Goal: Check status: Check status

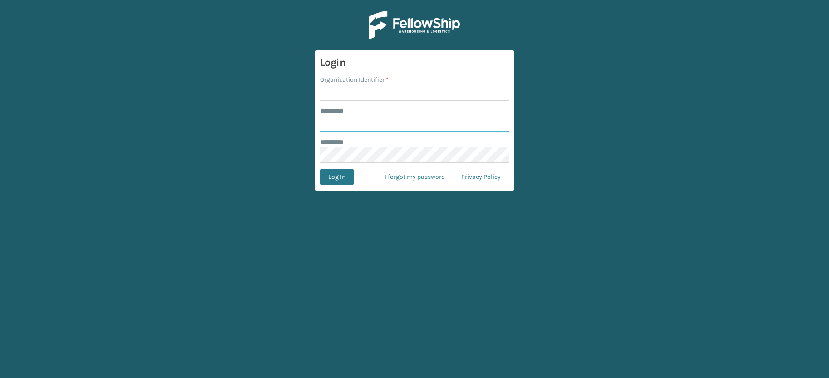
click at [347, 123] on input "******** *" at bounding box center [414, 124] width 189 height 16
click at [285, 155] on main "Login Organization Identifier * ******** * ******** * Log In I forgot my passwo…" at bounding box center [414, 189] width 829 height 378
click at [332, 125] on input "******** *" at bounding box center [414, 124] width 189 height 16
click at [192, 188] on main "Login Organization Identifier * ******** * ******** * Log In I forgot my passwo…" at bounding box center [414, 189] width 829 height 378
type input "**********"
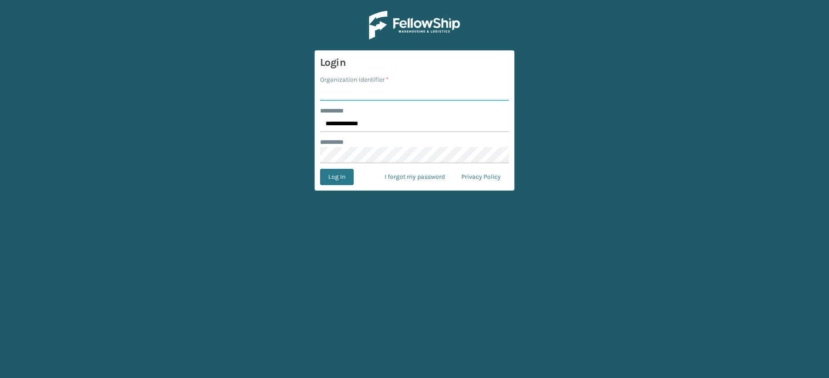
click at [329, 96] on input "Organization Identifier *" at bounding box center [414, 92] width 189 height 16
type input "JumpSport"
click at [144, 154] on main "**********" at bounding box center [414, 189] width 829 height 378
click at [331, 182] on button "Log In" at bounding box center [337, 177] width 34 height 16
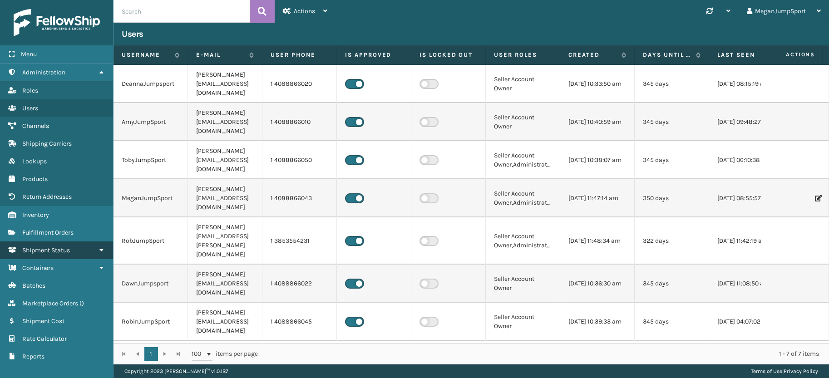
click at [50, 252] on span "Shipment Status" at bounding box center [46, 251] width 48 height 8
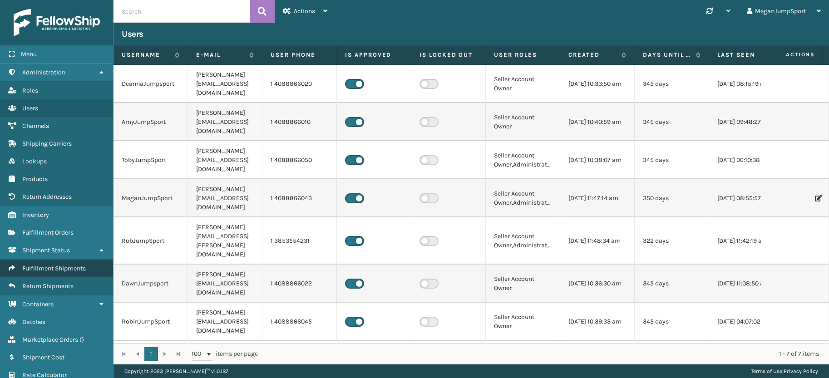
click at [51, 265] on span "Fulfillment Shipments" at bounding box center [54, 269] width 64 height 8
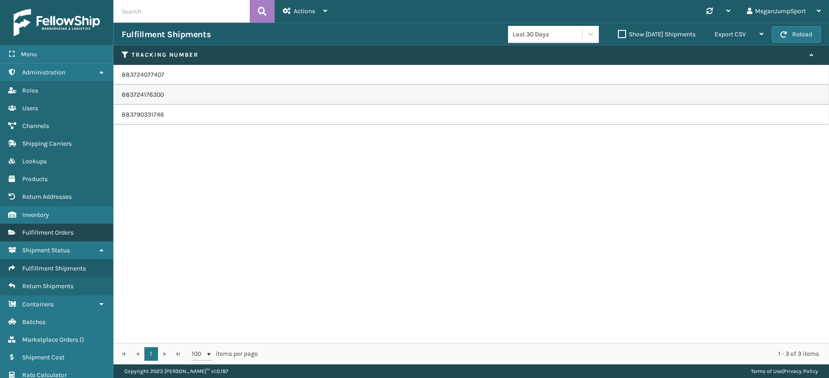
click at [52, 236] on span "Fulfillment Orders" at bounding box center [47, 233] width 51 height 8
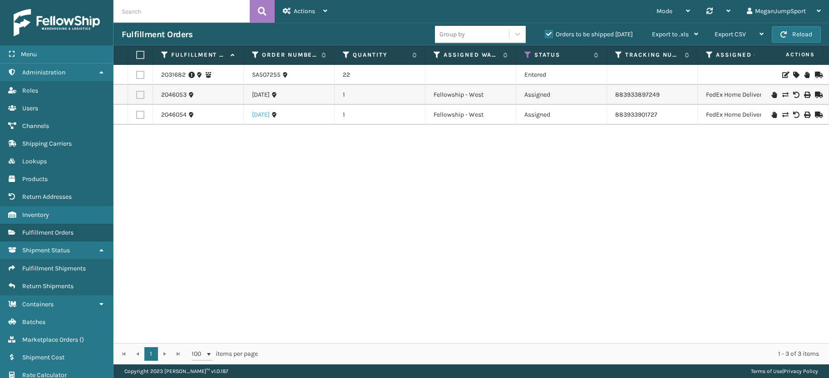
click at [268, 114] on link "[DATE]" at bounding box center [261, 114] width 18 height 9
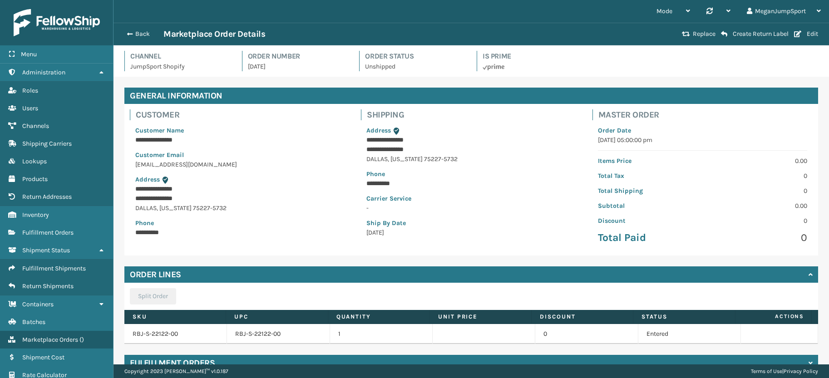
click at [265, 68] on p "[DATE]" at bounding box center [298, 67] width 101 height 10
copy p "[DATE]"
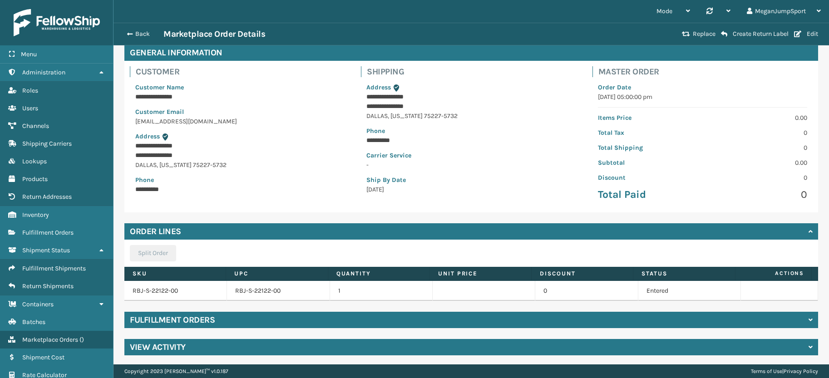
scroll to position [45, 0]
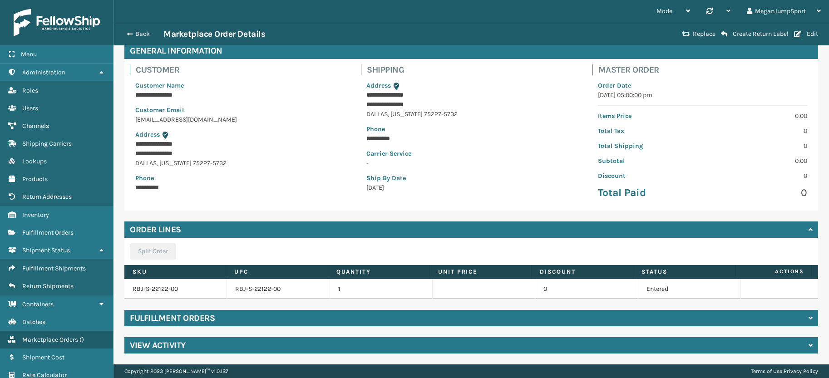
click at [252, 318] on div "Fulfillment Orders" at bounding box center [471, 318] width 694 height 16
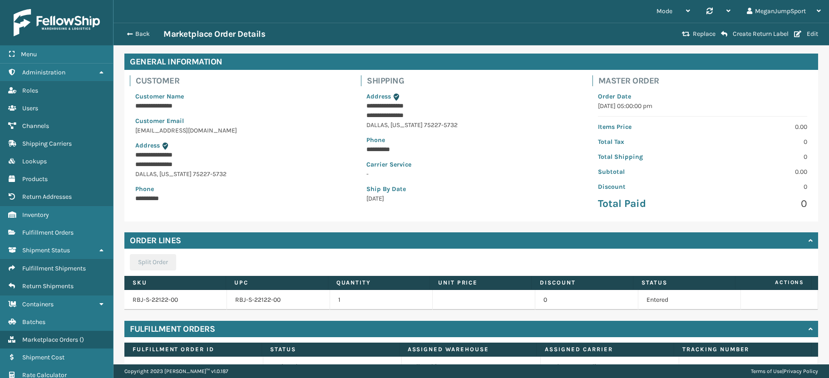
scroll to position [0, 0]
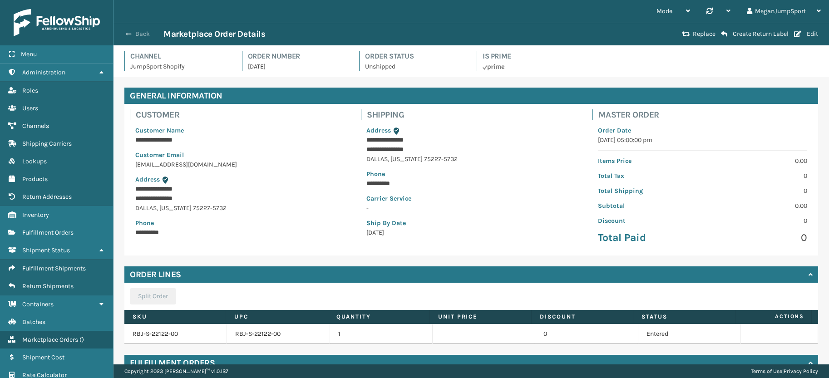
click at [143, 34] on button "Back" at bounding box center [143, 34] width 42 height 8
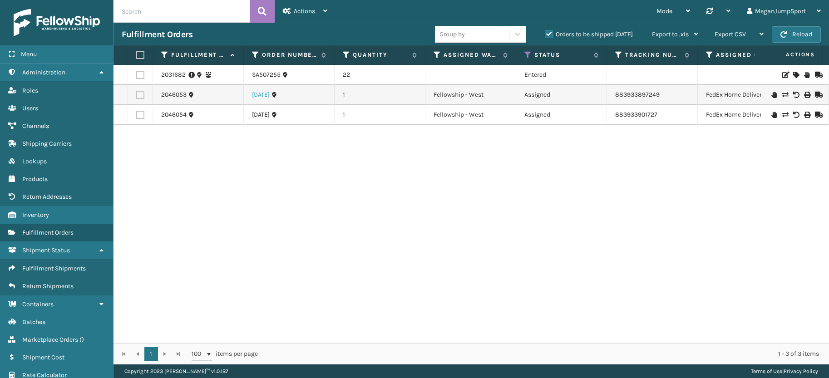
click at [270, 92] on link "[DATE]" at bounding box center [261, 94] width 18 height 9
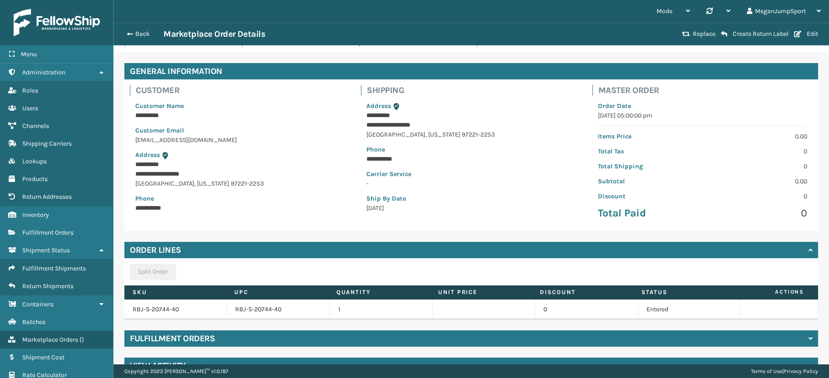
scroll to position [45, 0]
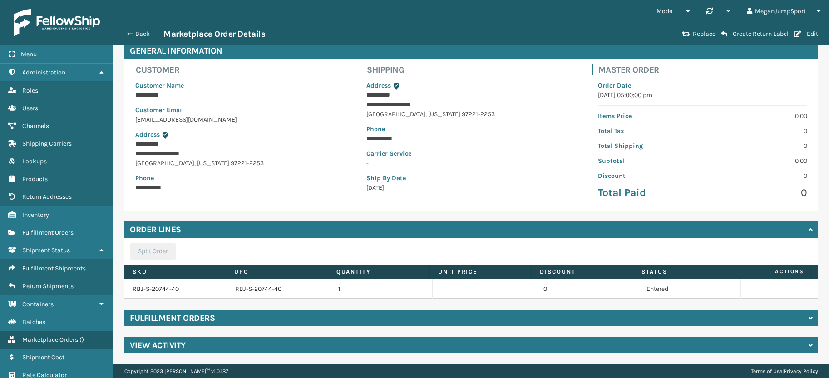
click at [199, 323] on h4 "Fulfillment Orders" at bounding box center [172, 318] width 85 height 11
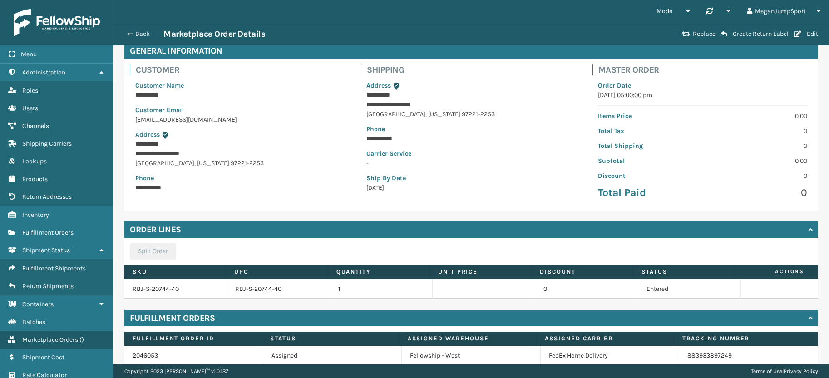
scroll to position [84, 0]
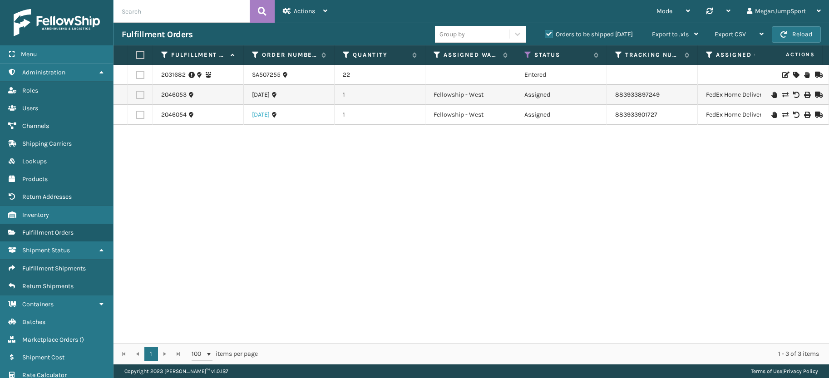
click at [266, 117] on link "[DATE]" at bounding box center [261, 114] width 18 height 9
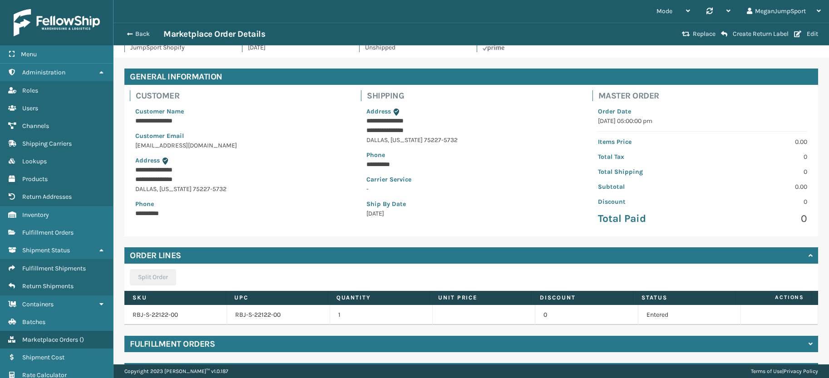
scroll to position [45, 0]
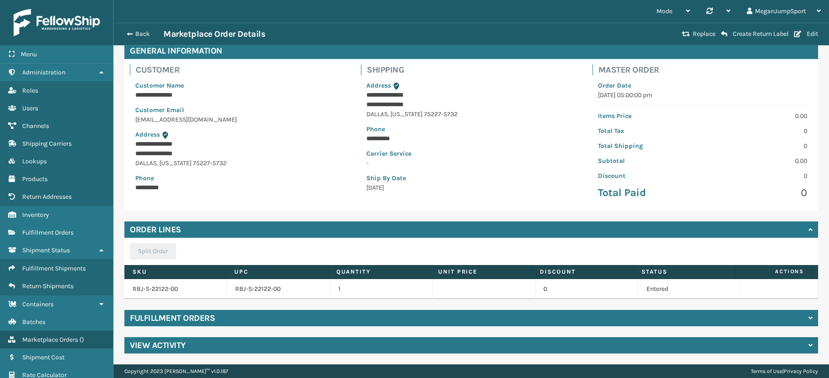
click at [447, 320] on div "Fulfillment Orders" at bounding box center [471, 318] width 694 height 16
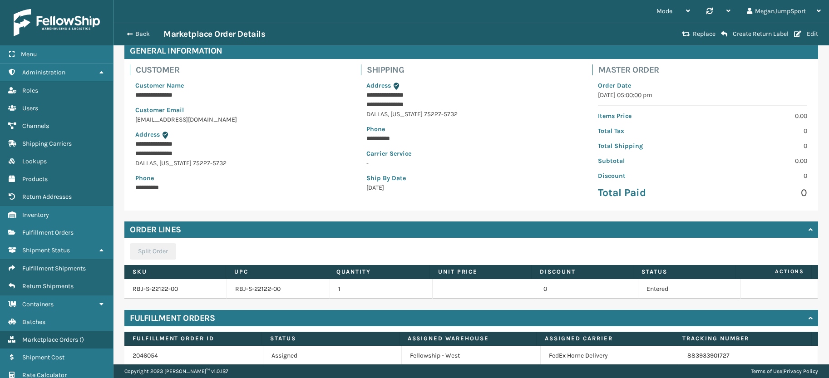
scroll to position [84, 0]
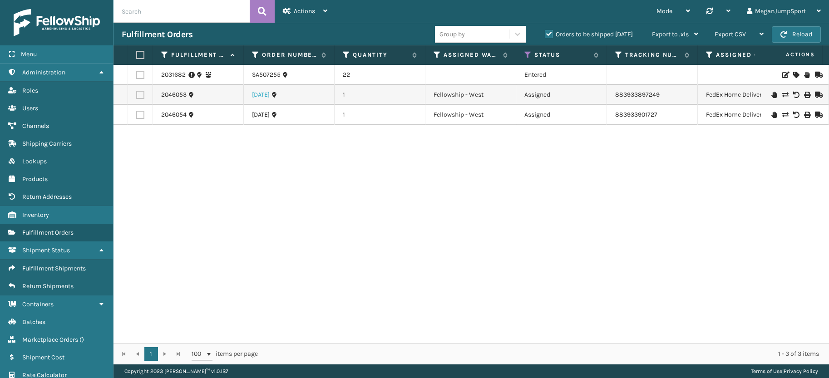
click at [270, 94] on link "[DATE]" at bounding box center [261, 94] width 18 height 9
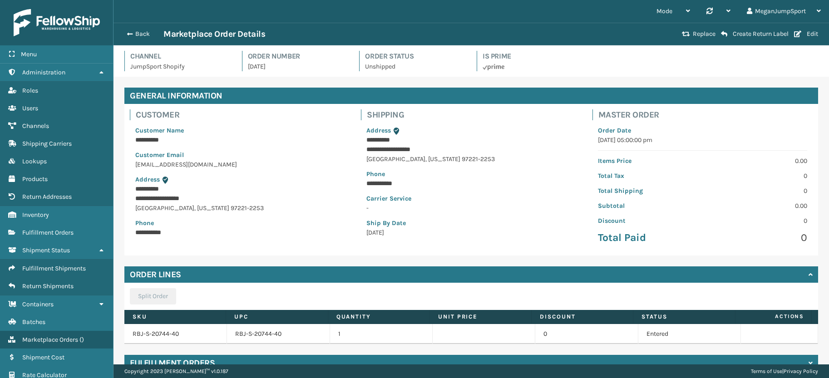
scroll to position [45, 0]
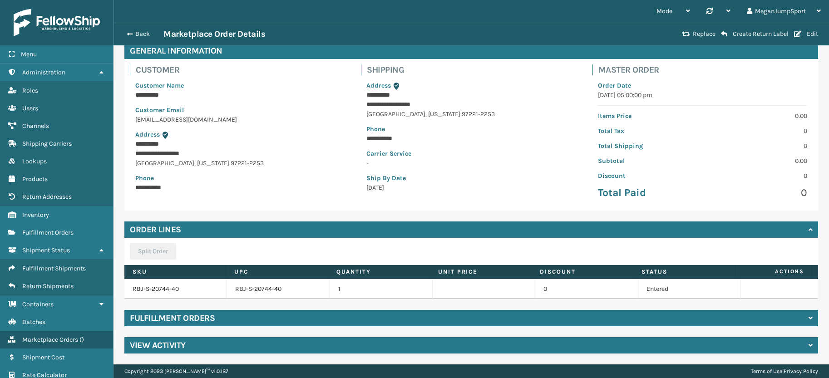
click at [308, 319] on div "Fulfillment Orders" at bounding box center [471, 318] width 694 height 16
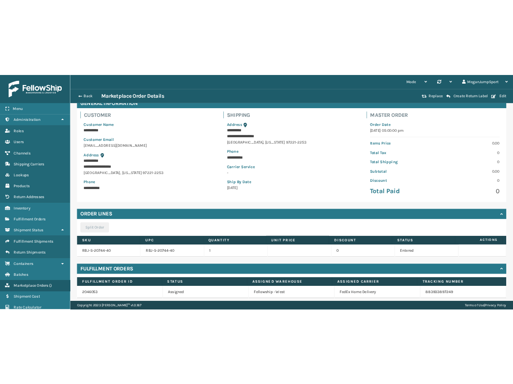
scroll to position [0, 0]
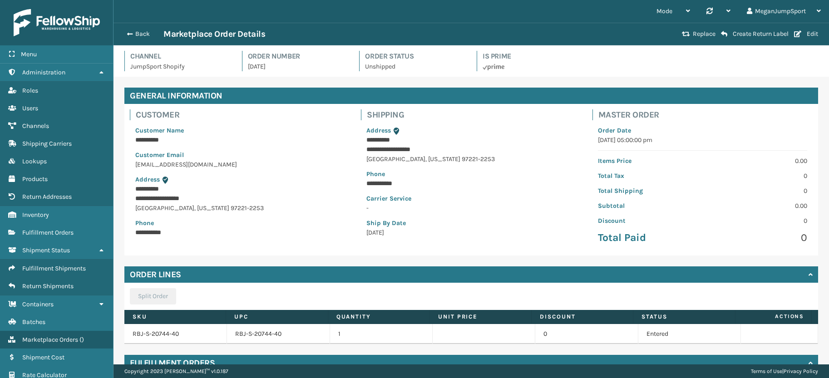
click at [259, 67] on p "[DATE]" at bounding box center [298, 67] width 101 height 10
copy p "[DATE]"
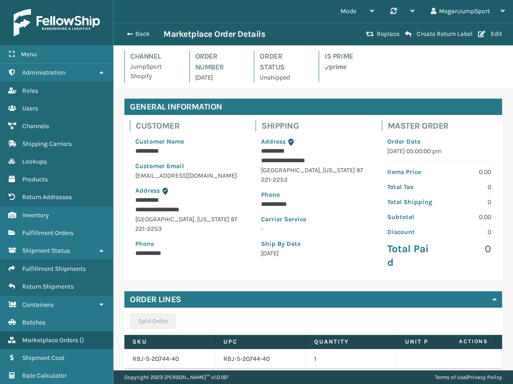
click at [137, 39] on div "Back Marketplace Order Details" at bounding box center [243, 34] width 242 height 11
click at [137, 36] on button "Back" at bounding box center [143, 34] width 42 height 8
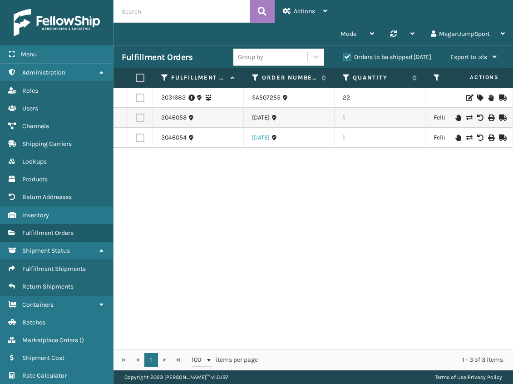
click at [270, 137] on link "[DATE]" at bounding box center [261, 137] width 18 height 9
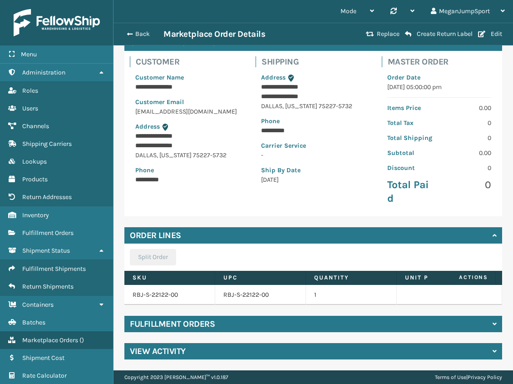
scroll to position [71, 0]
click at [212, 322] on h4 "Fulfillment Orders" at bounding box center [172, 323] width 85 height 11
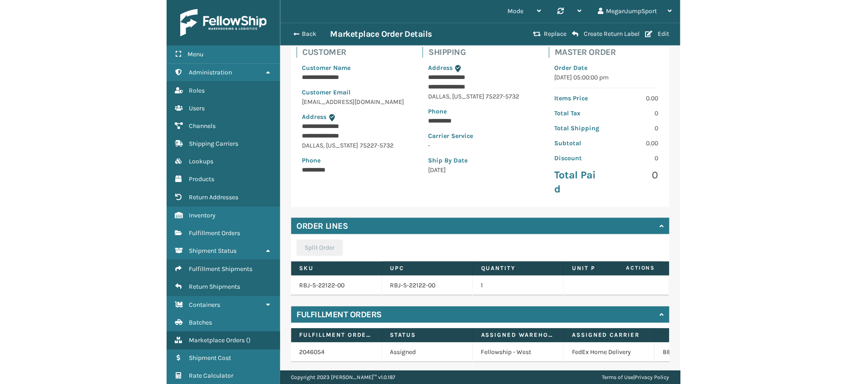
scroll to position [0, 0]
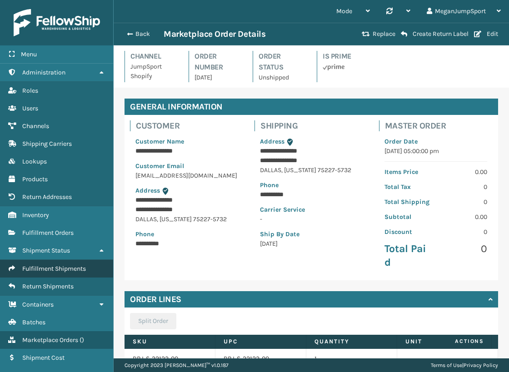
click at [41, 267] on span "Fulfillment Shipments" at bounding box center [54, 269] width 64 height 8
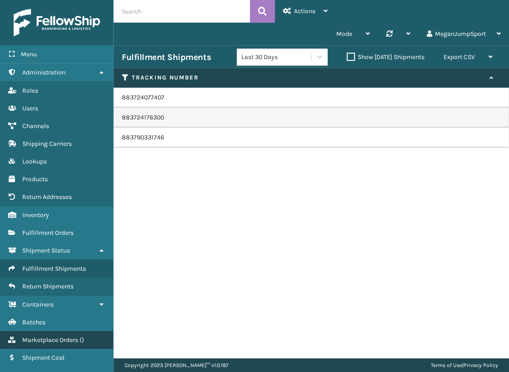
click at [46, 338] on span "Marketplace Orders" at bounding box center [50, 340] width 56 height 8
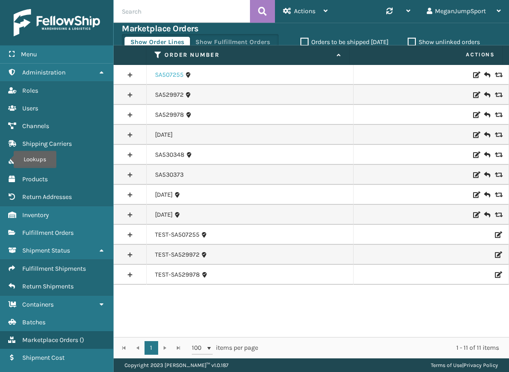
click at [165, 77] on link "SA507255" at bounding box center [169, 74] width 29 height 9
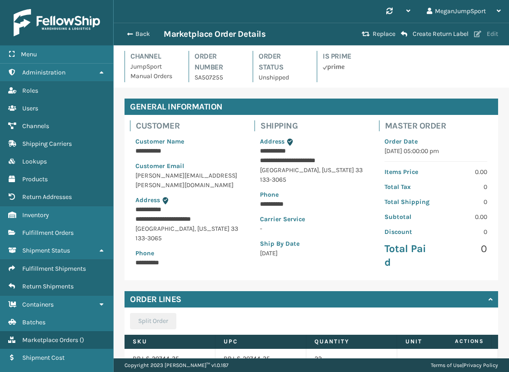
click at [484, 35] on button "Edit" at bounding box center [486, 34] width 30 height 8
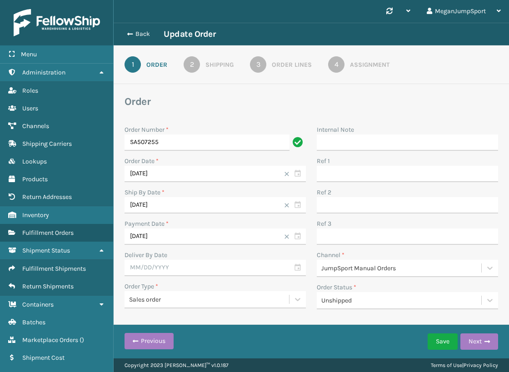
click at [129, 29] on div "Back Update Order" at bounding box center [169, 34] width 94 height 11
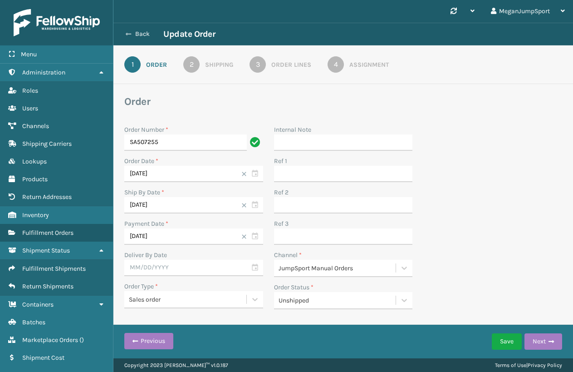
click at [140, 34] on button "Back" at bounding box center [143, 34] width 42 height 8
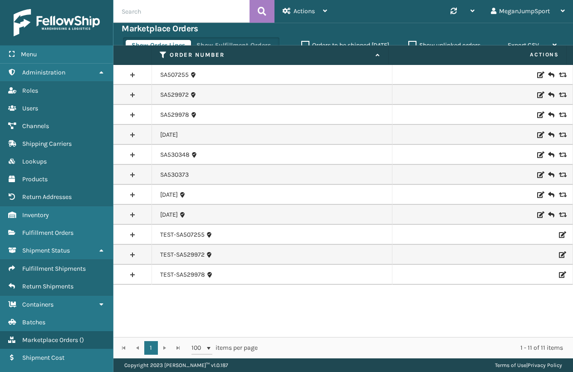
click at [130, 195] on link at bounding box center [133, 195] width 38 height 15
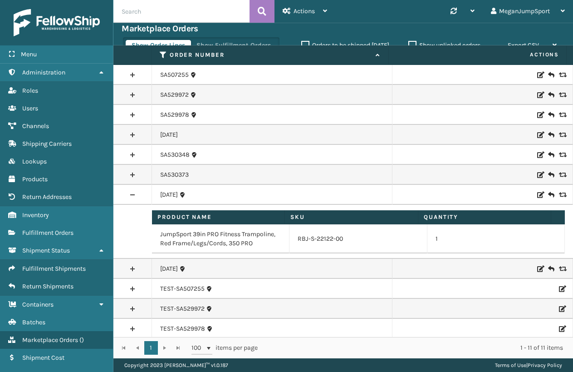
click at [130, 195] on link at bounding box center [133, 195] width 38 height 15
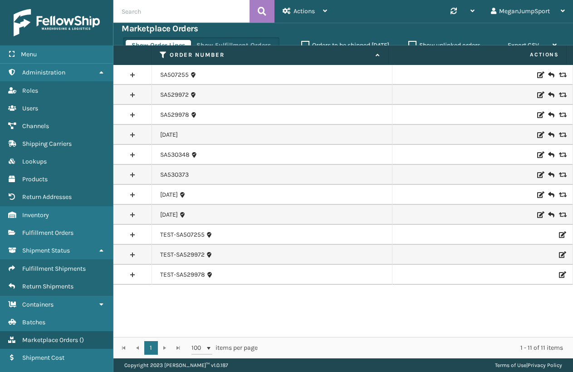
click at [133, 214] on link at bounding box center [133, 214] width 38 height 15
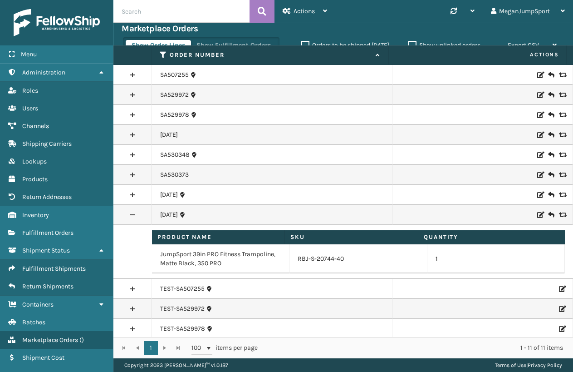
click at [133, 214] on link at bounding box center [133, 214] width 38 height 15
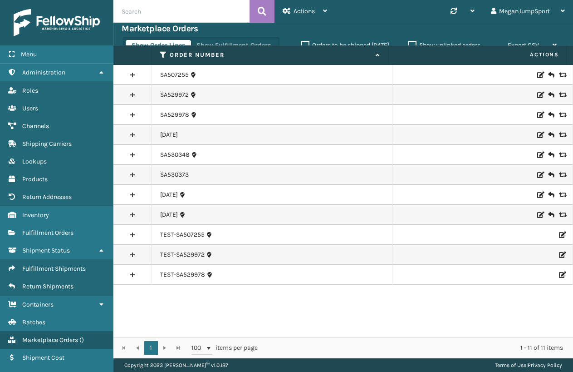
click at [133, 77] on link at bounding box center [133, 75] width 38 height 15
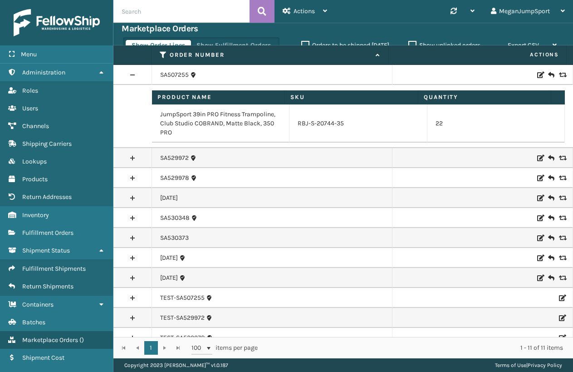
click at [133, 77] on link at bounding box center [133, 75] width 38 height 15
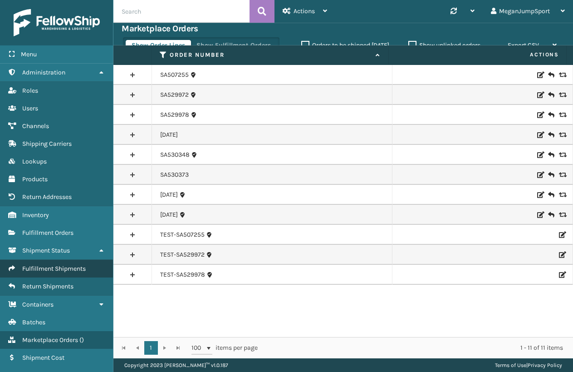
click at [49, 271] on span "Fulfillment Shipments" at bounding box center [54, 269] width 64 height 8
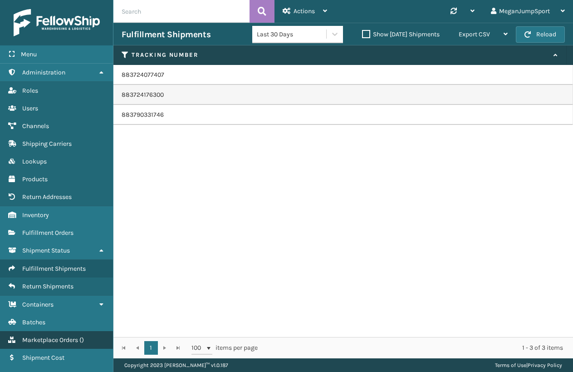
click at [41, 343] on span "Marketplace Orders" at bounding box center [50, 340] width 56 height 8
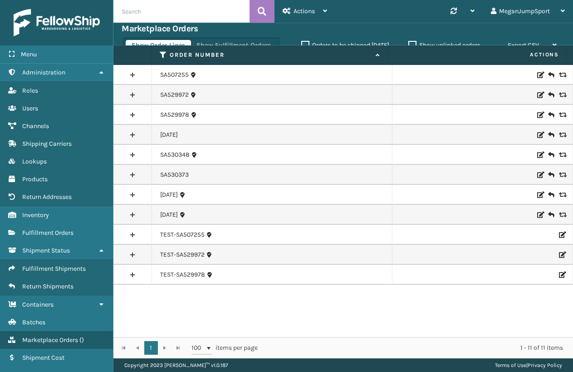
click at [304, 43] on label "Orders to be shipped [DATE]" at bounding box center [345, 45] width 88 height 8
click at [302, 43] on input "Orders to be shipped [DATE]" at bounding box center [301, 43] width 0 height 6
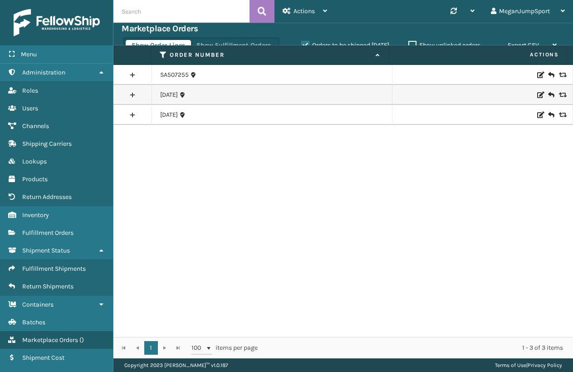
click at [132, 74] on link at bounding box center [133, 75] width 38 height 15
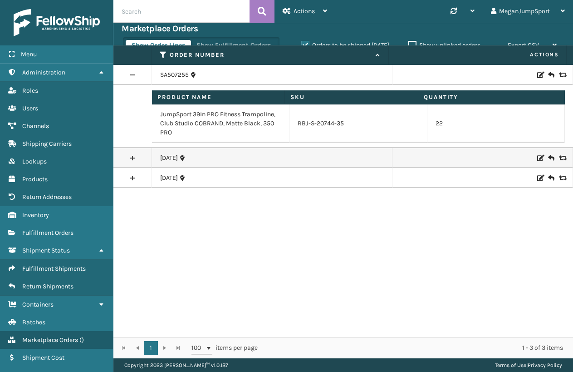
click at [132, 74] on link at bounding box center [133, 75] width 38 height 15
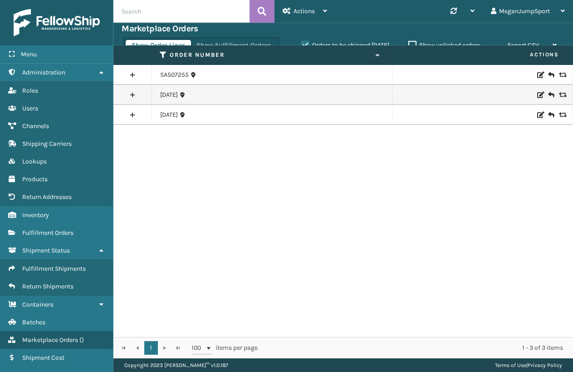
drag, startPoint x: 154, startPoint y: 95, endPoint x: 189, endPoint y: 96, distance: 35.0
click at [189, 96] on td "[DATE]" at bounding box center [272, 95] width 241 height 20
copy link "[DATE]"
click at [50, 341] on span "Marketplace Orders" at bounding box center [50, 340] width 56 height 8
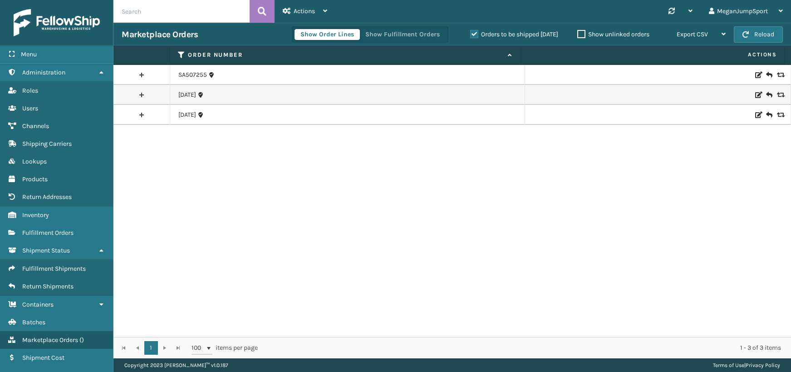
click at [506, 53] on icon at bounding box center [508, 55] width 7 height 6
